Goal: Transaction & Acquisition: Obtain resource

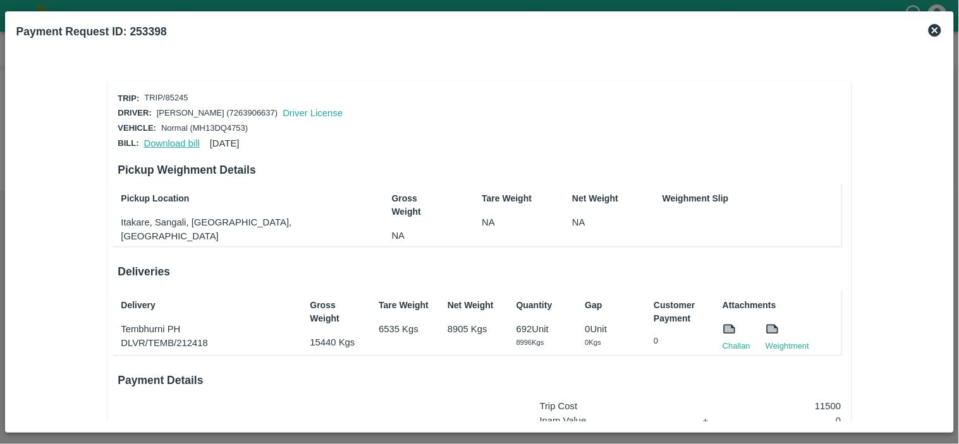
click at [174, 141] on link "Download bill" at bounding box center [172, 143] width 56 height 10
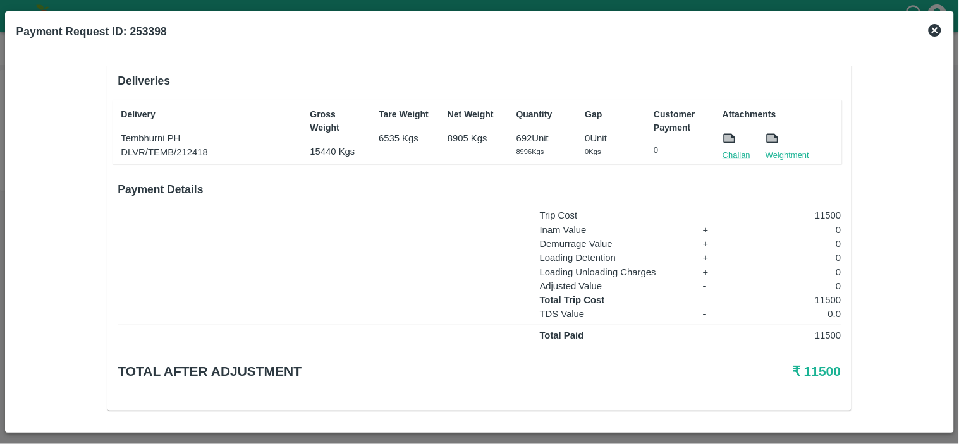
click at [734, 154] on link "Challan" at bounding box center [736, 155] width 28 height 13
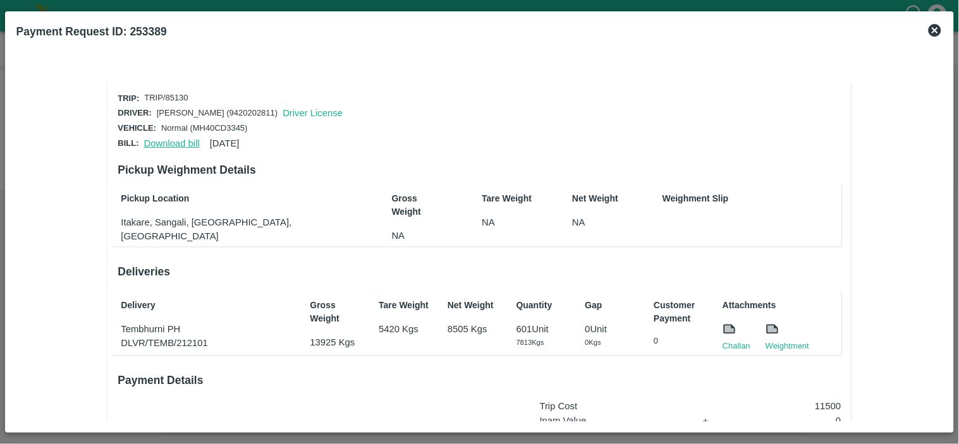
click at [163, 140] on link "Download bill" at bounding box center [172, 143] width 56 height 10
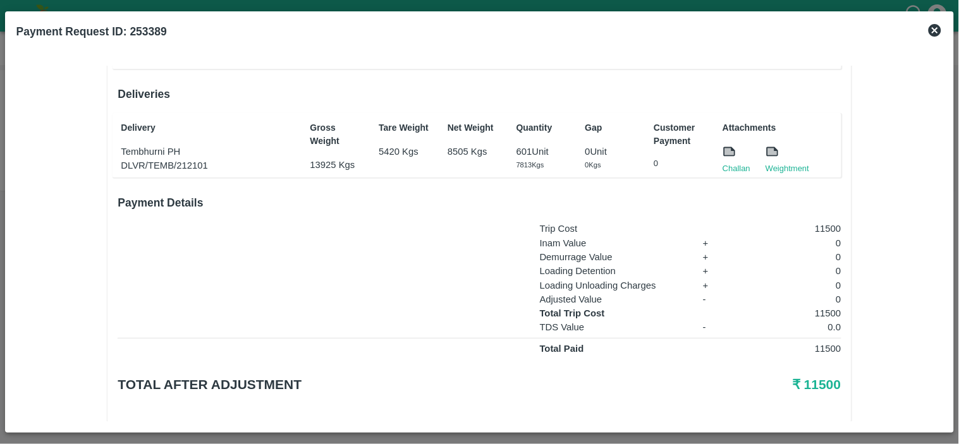
scroll to position [191, 0]
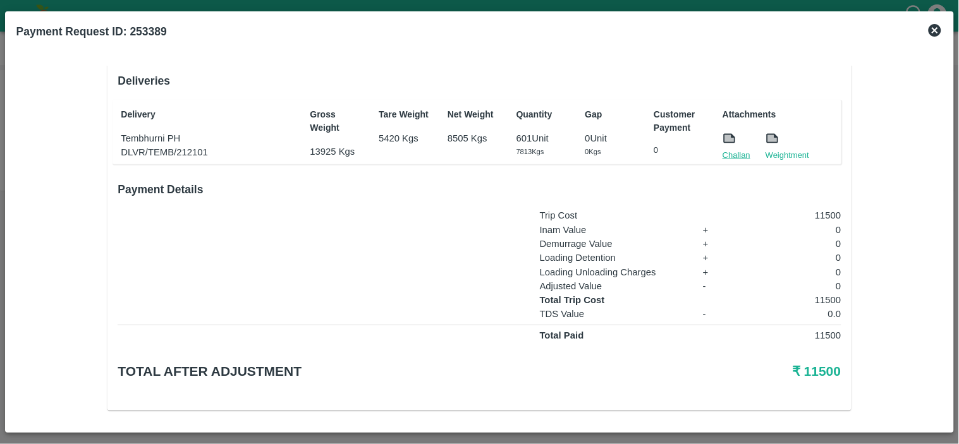
click at [727, 150] on link "Challan" at bounding box center [736, 155] width 28 height 13
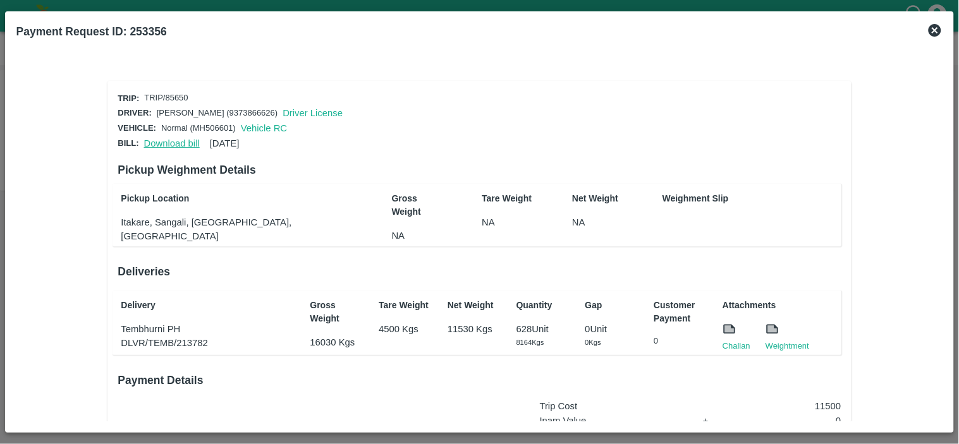
click at [161, 139] on link "Download bill" at bounding box center [172, 143] width 56 height 10
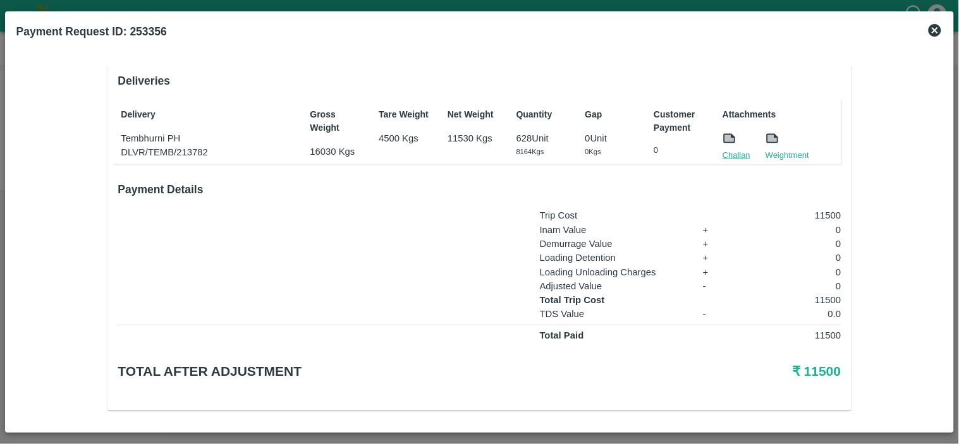
click at [735, 149] on link "Challan" at bounding box center [736, 155] width 28 height 13
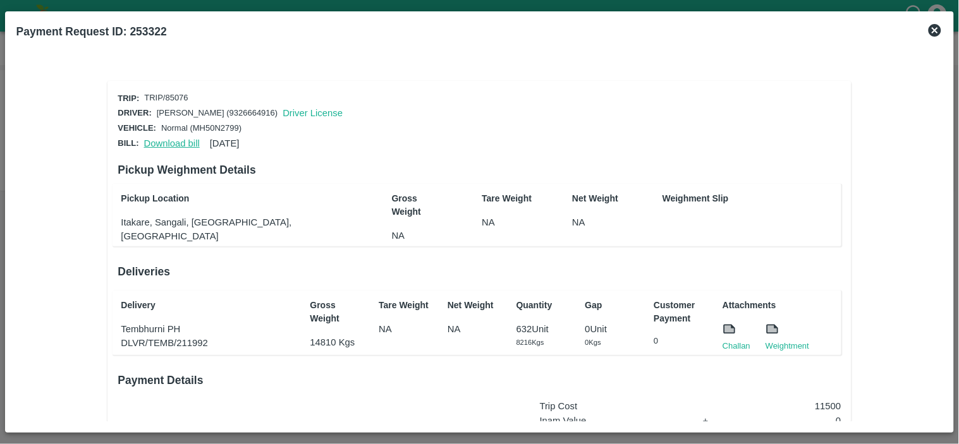
click at [171, 140] on link "Download bill" at bounding box center [172, 143] width 56 height 10
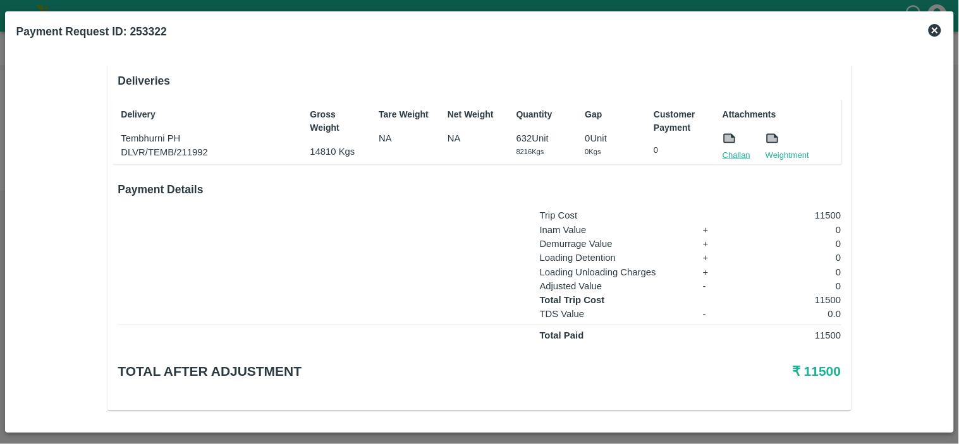
click at [731, 149] on link "Challan" at bounding box center [736, 155] width 28 height 13
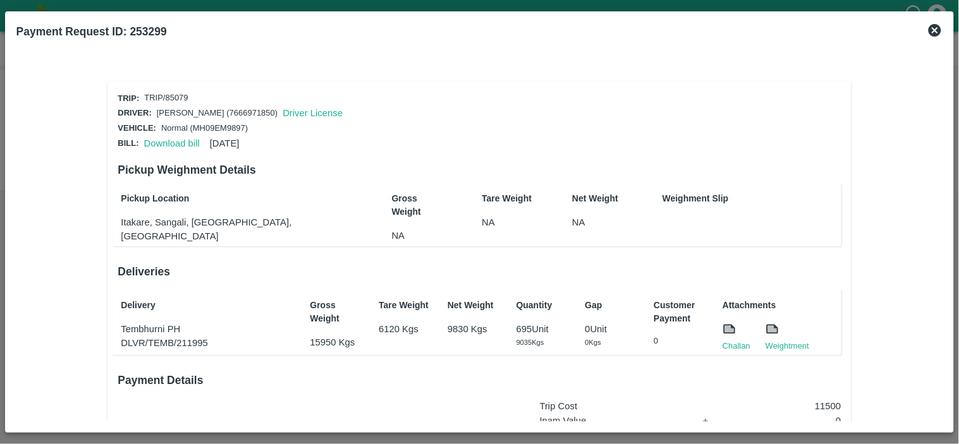
click at [173, 146] on div "Download bill 31 Jul 2025" at bounding box center [189, 140] width 100 height 19
click at [166, 140] on link "Download bill" at bounding box center [172, 143] width 56 height 10
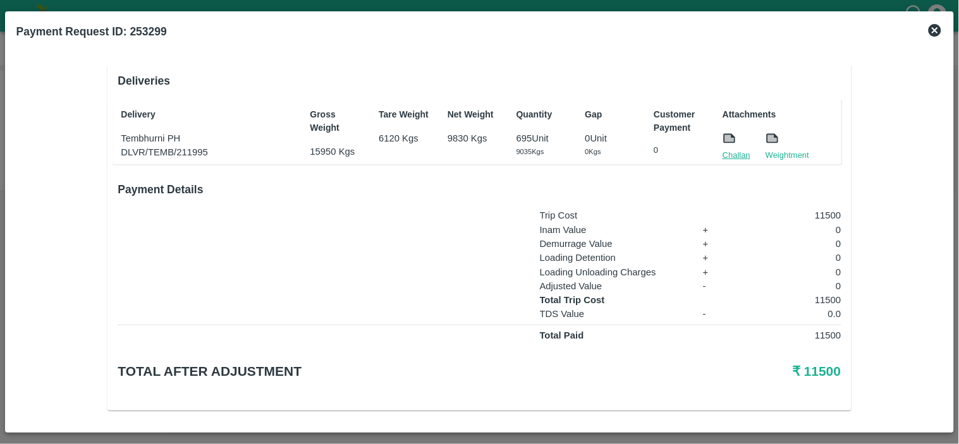
click at [730, 149] on link "Challan" at bounding box center [736, 155] width 28 height 13
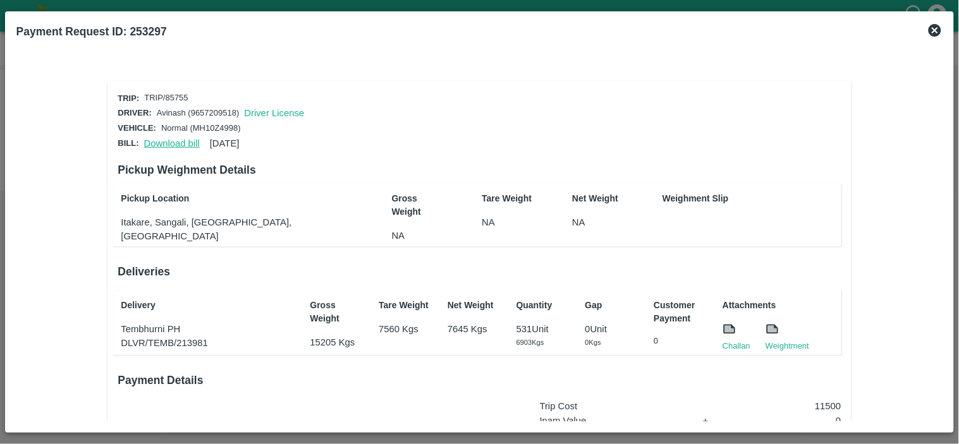
click at [172, 138] on link "Download bill" at bounding box center [172, 143] width 56 height 10
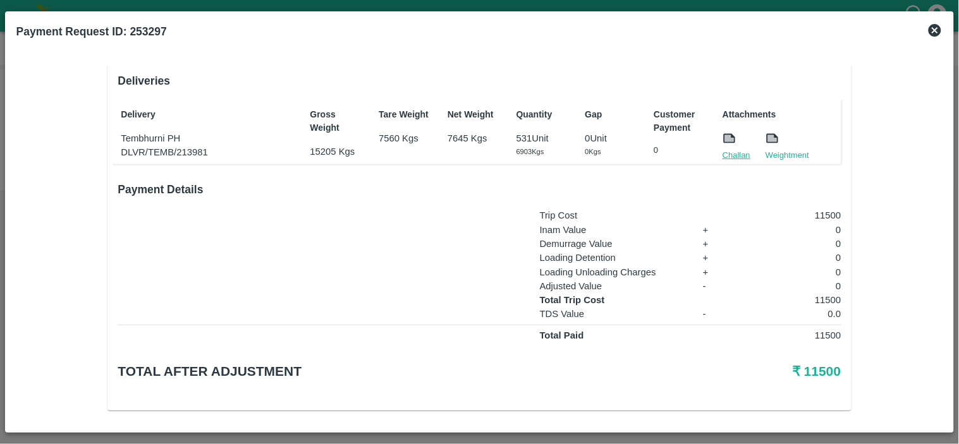
click at [734, 153] on link "Challan" at bounding box center [736, 155] width 28 height 13
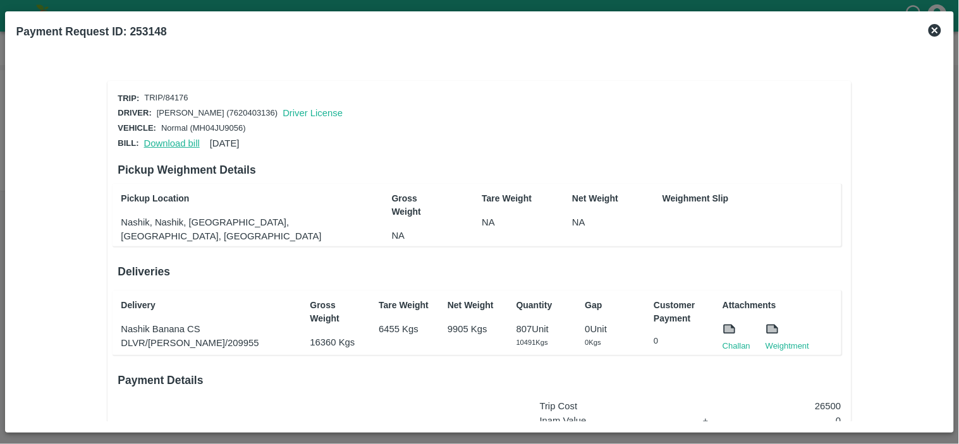
click at [160, 140] on link "Download bill" at bounding box center [172, 143] width 56 height 10
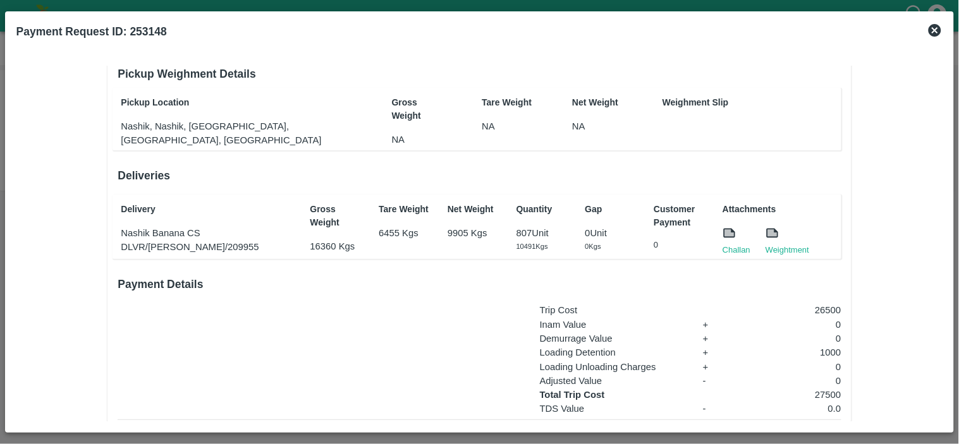
scroll to position [115, 0]
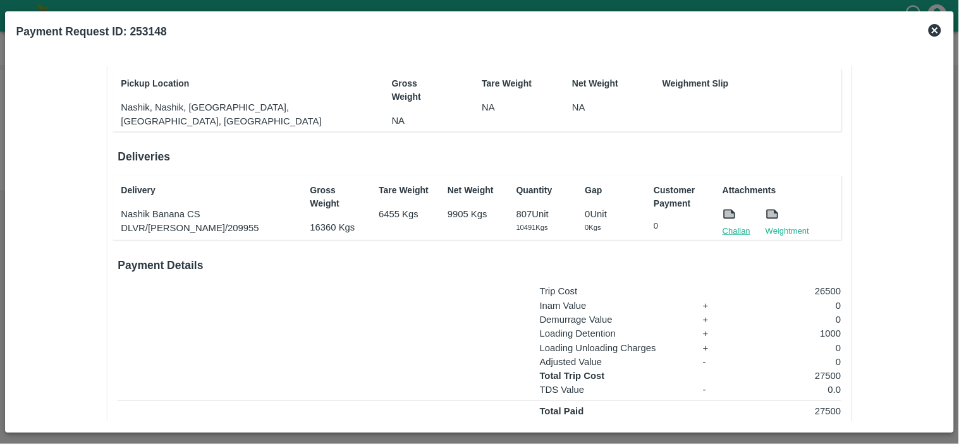
click at [735, 225] on link "Challan" at bounding box center [736, 231] width 28 height 13
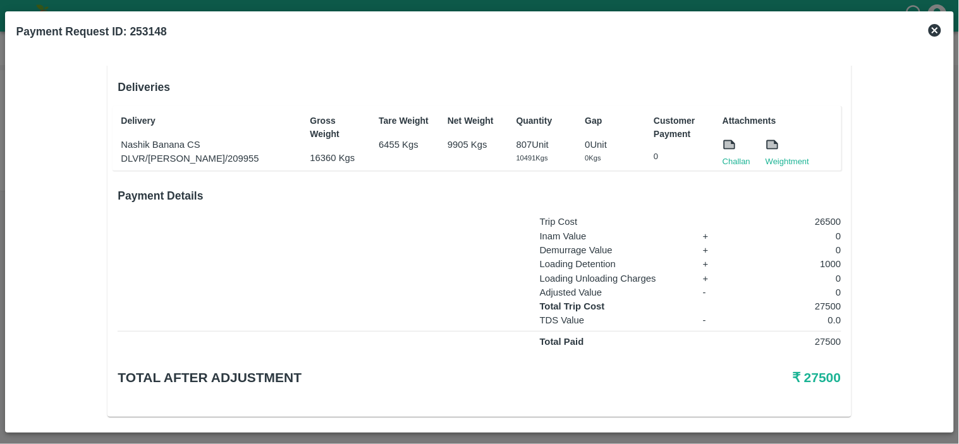
scroll to position [191, 0]
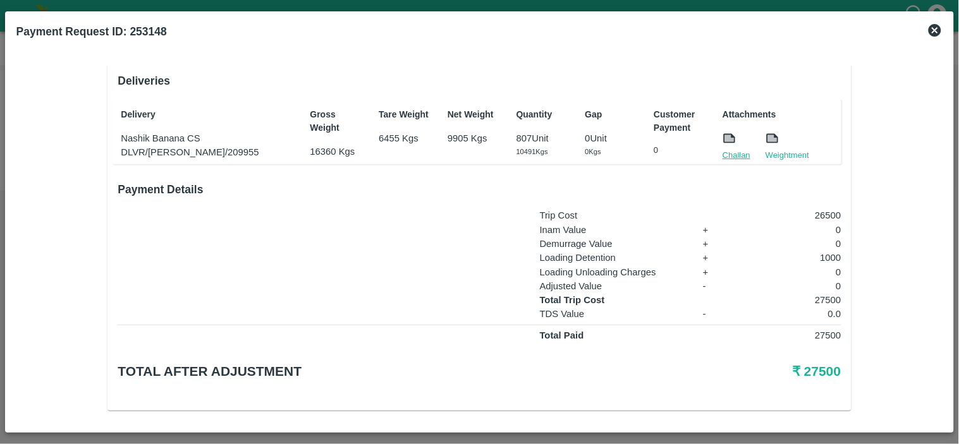
click at [734, 154] on link "Challan" at bounding box center [736, 155] width 28 height 13
